Goal: Information Seeking & Learning: Learn about a topic

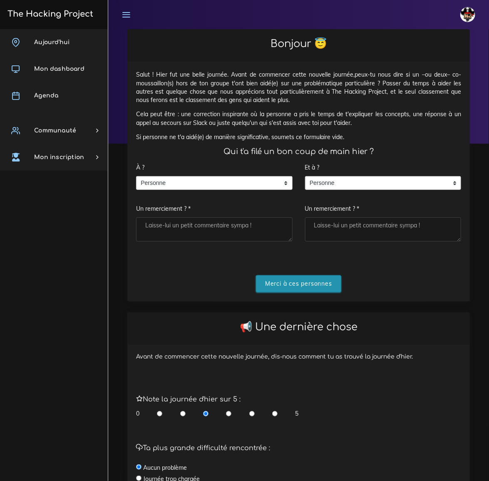
click at [281, 281] on input "Merci à ces personnes" at bounding box center [298, 283] width 85 height 17
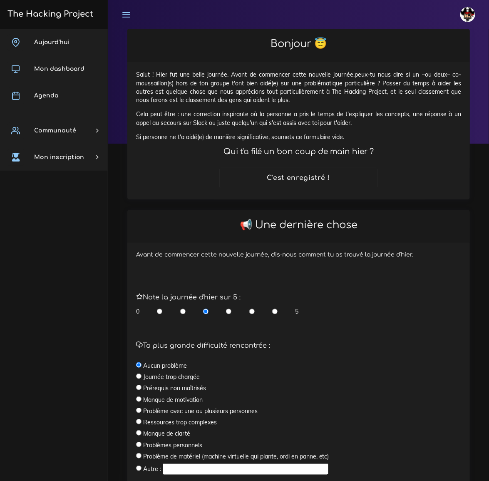
click at [271, 310] on div "0 5" at bounding box center [217, 311] width 163 height 8
click at [275, 310] on input "radio" at bounding box center [274, 311] width 5 height 8
radio input "true"
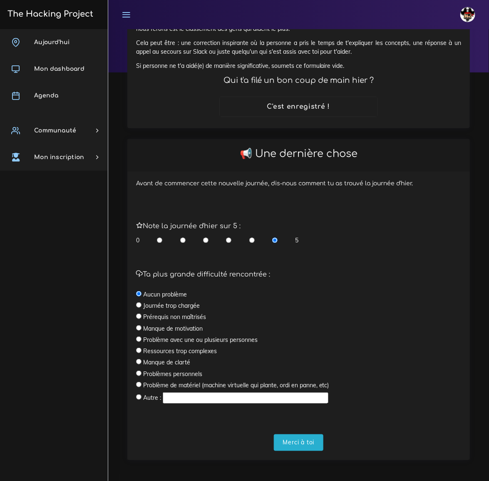
scroll to position [74, 0]
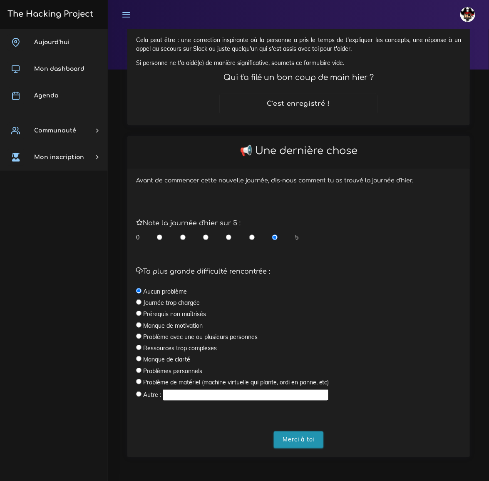
click at [301, 439] on input "Merci à toi" at bounding box center [299, 439] width 50 height 17
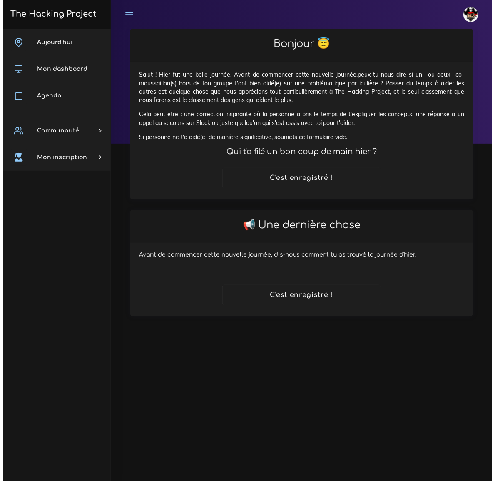
scroll to position [0, 0]
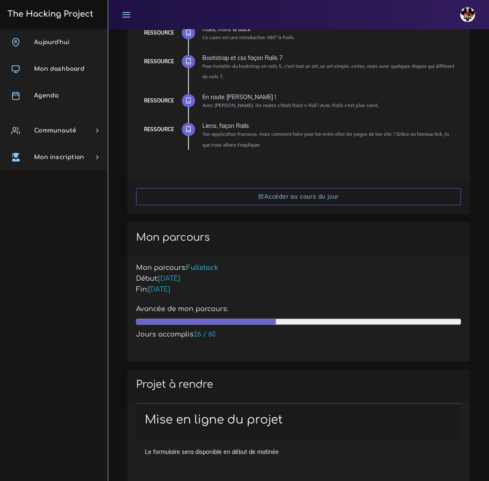
scroll to position [227, 0]
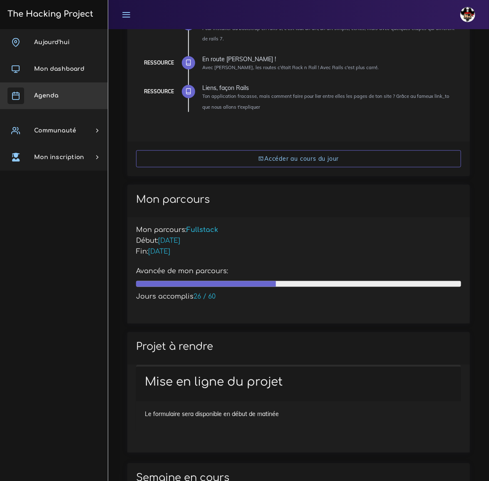
click at [54, 96] on span "Agenda" at bounding box center [46, 95] width 24 height 6
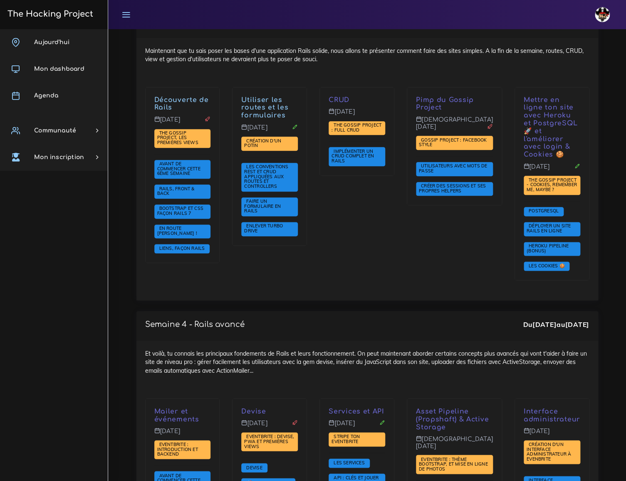
scroll to position [1648, 0]
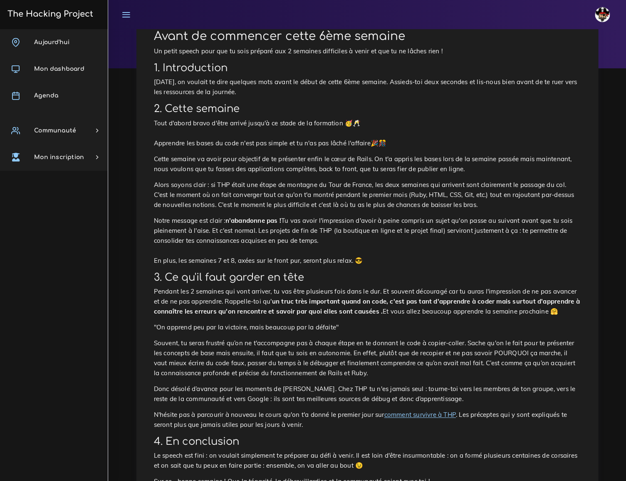
scroll to position [106, 0]
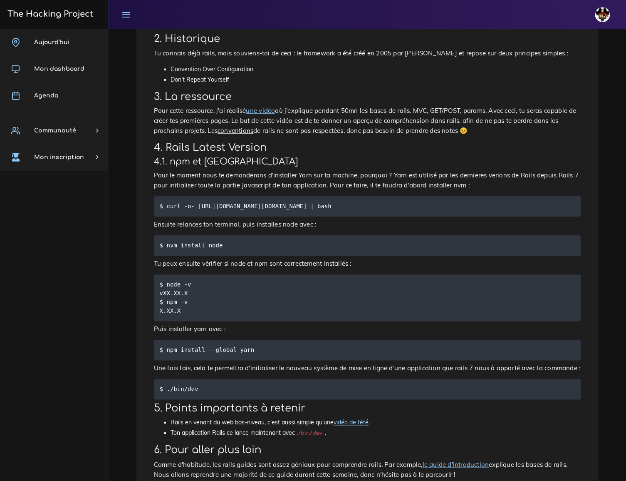
scroll to position [248, 0]
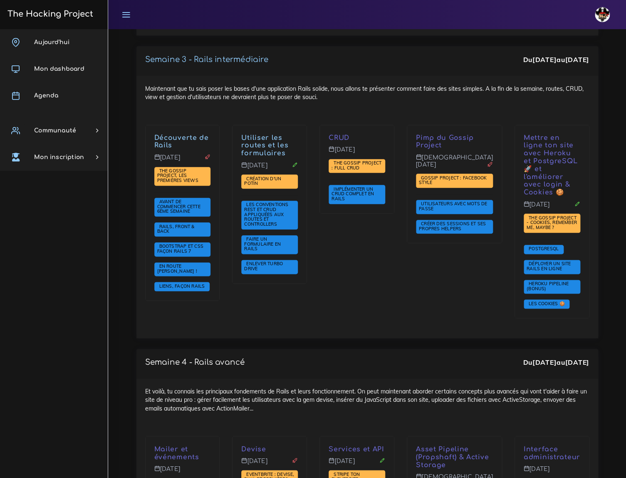
scroll to position [1648, 0]
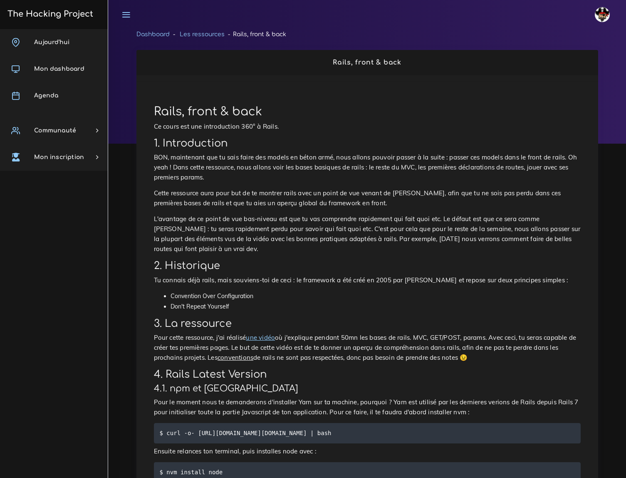
scroll to position [248, 0]
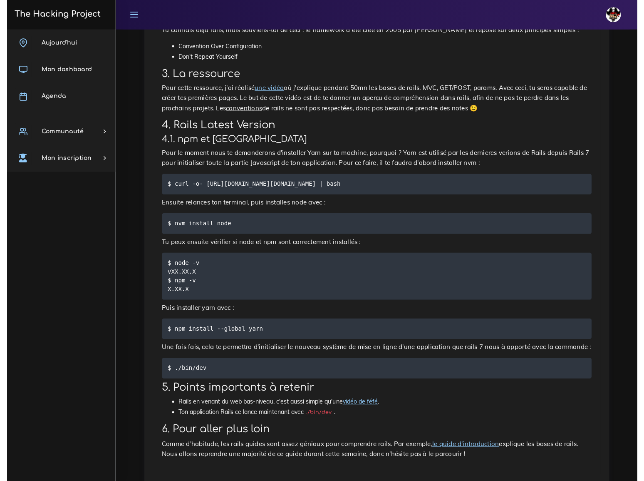
scroll to position [248, 0]
